Goal: Check status: Check status

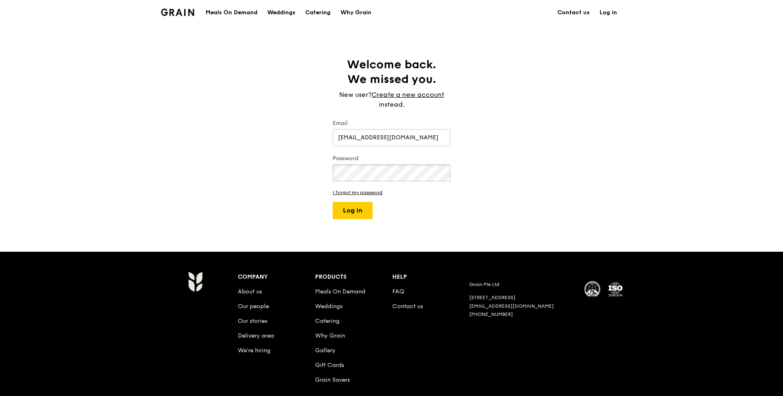
click at [333, 202] on button "Log in" at bounding box center [353, 210] width 40 height 17
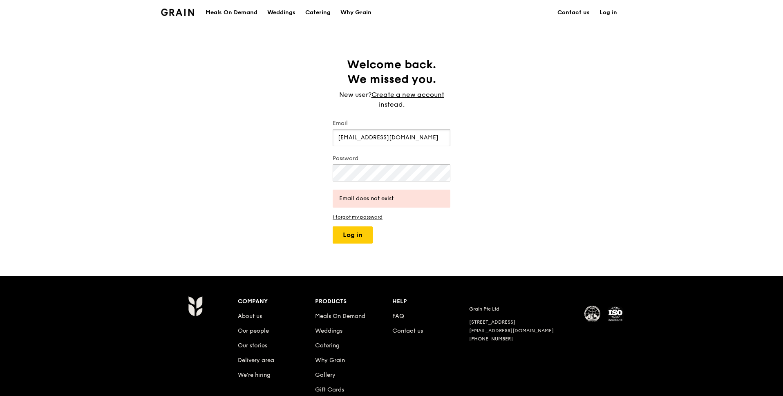
drag, startPoint x: 420, startPoint y: 136, endPoint x: 305, endPoint y: 141, distance: 114.2
click at [305, 141] on div "Welcome back. We missed you. New user? Create a new account instead. Email [EMA…" at bounding box center [391, 150] width 783 height 186
type input "[EMAIL_ADDRESS][DOMAIN_NAME]"
click at [361, 234] on button "Log in" at bounding box center [353, 235] width 40 height 17
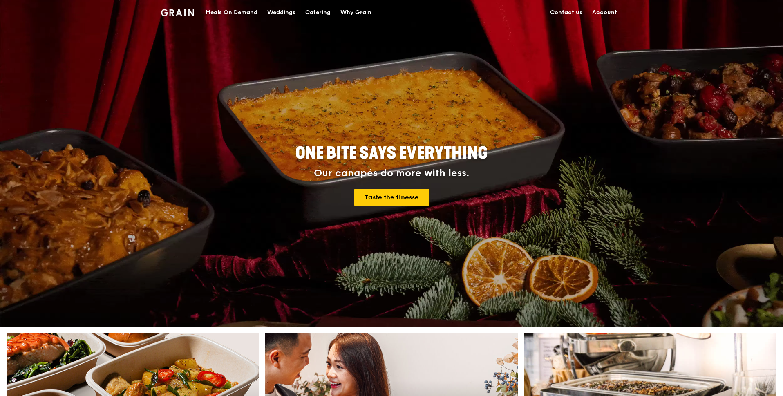
click at [610, 10] on link "Account" at bounding box center [605, 12] width 35 height 25
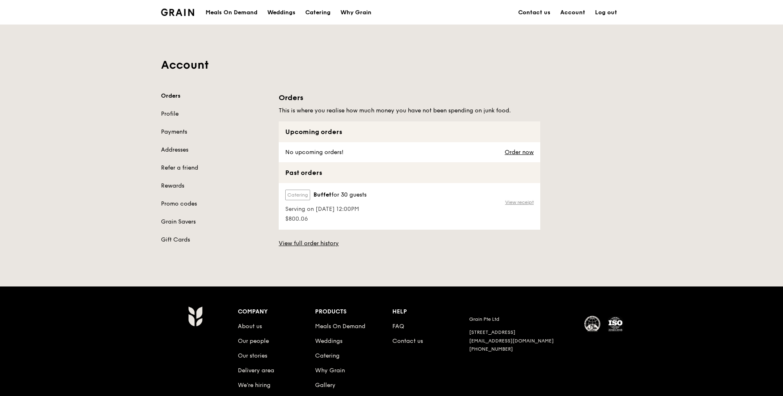
click at [528, 203] on link "View receipt" at bounding box center [519, 202] width 29 height 7
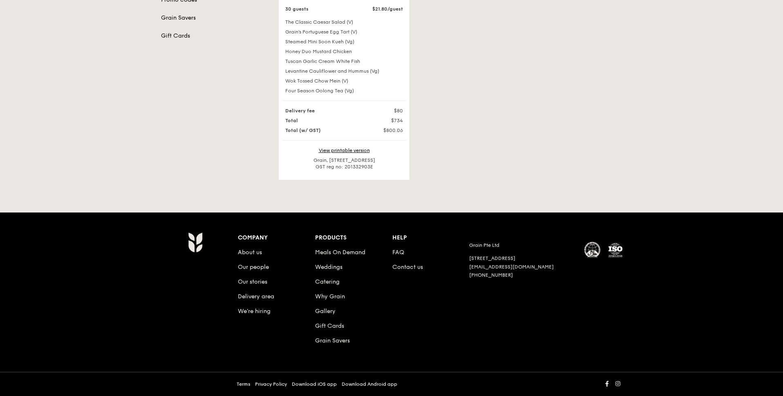
scroll to position [211, 0]
click at [352, 150] on link "View printable version" at bounding box center [344, 151] width 51 height 6
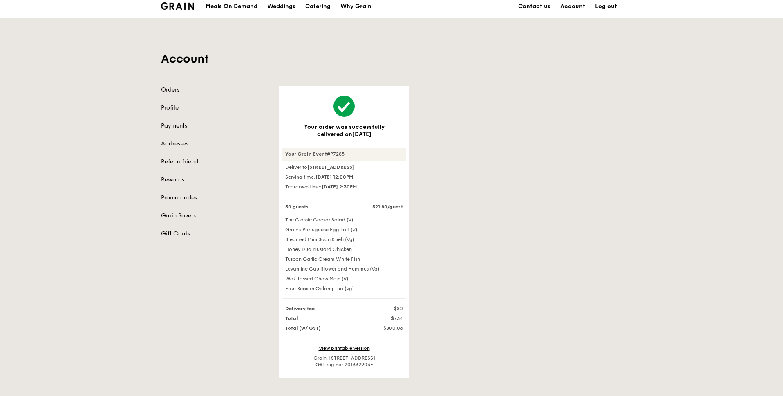
scroll to position [0, 0]
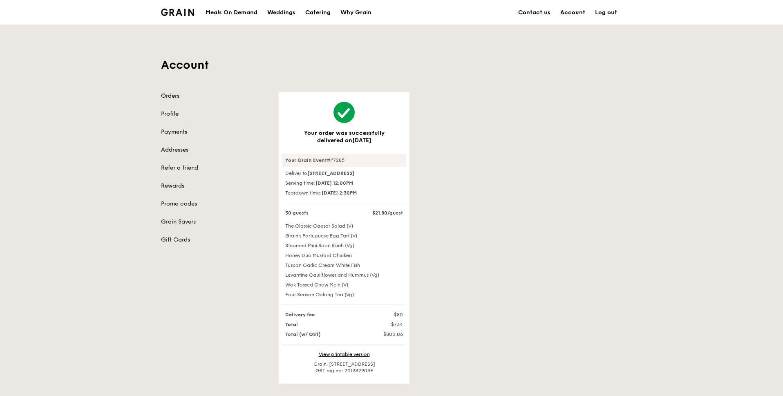
click at [172, 95] on link "Orders" at bounding box center [215, 96] width 108 height 8
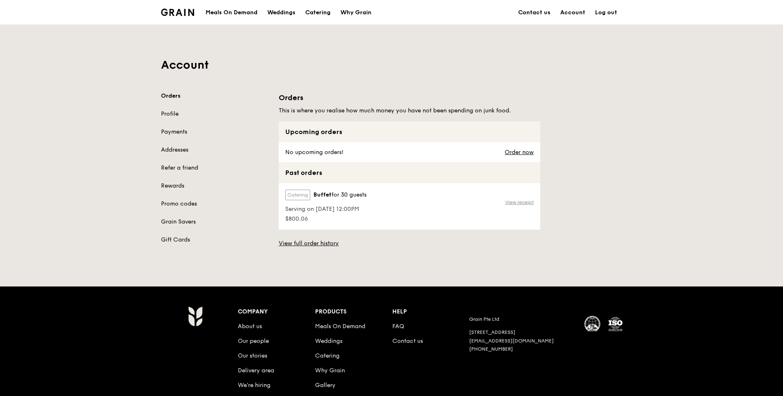
click at [522, 200] on link "View receipt" at bounding box center [519, 202] width 29 height 7
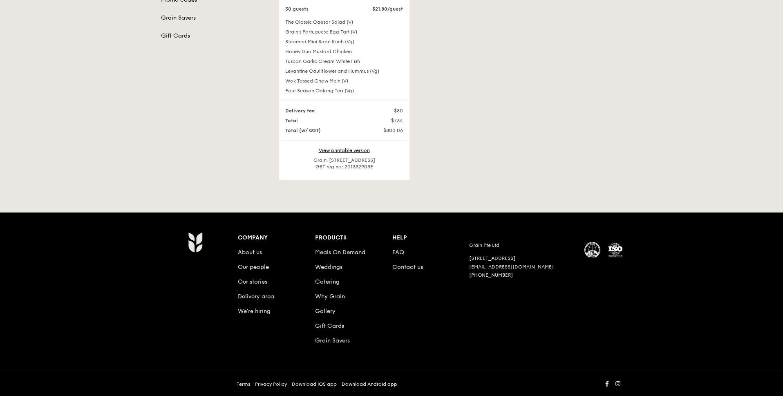
scroll to position [211, 0]
click at [352, 150] on link "View printable version" at bounding box center [344, 151] width 51 height 6
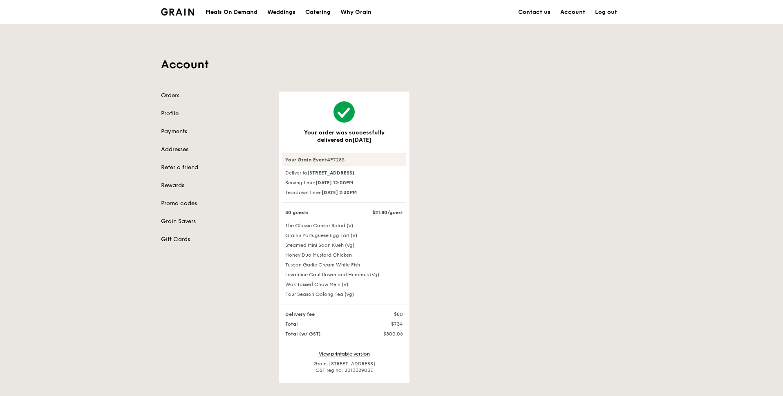
scroll to position [0, 0]
click at [569, 14] on link "Account" at bounding box center [573, 12] width 35 height 25
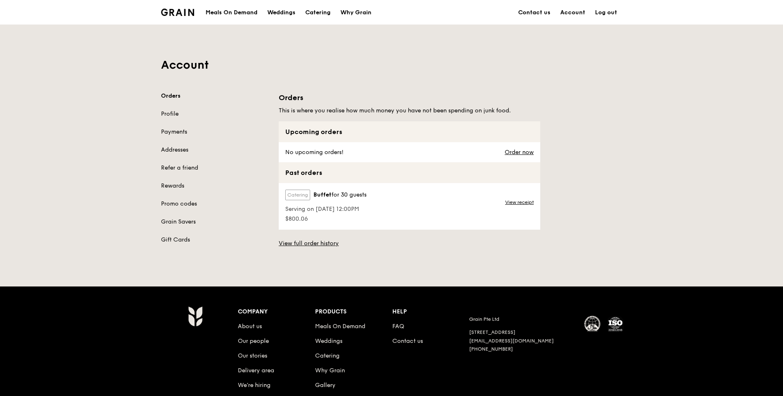
click at [303, 192] on label "Catering" at bounding box center [297, 195] width 25 height 11
click at [307, 208] on span "Serving on [DATE] 12:00PM" at bounding box center [325, 209] width 81 height 8
